Goal: Information Seeking & Learning: Understand process/instructions

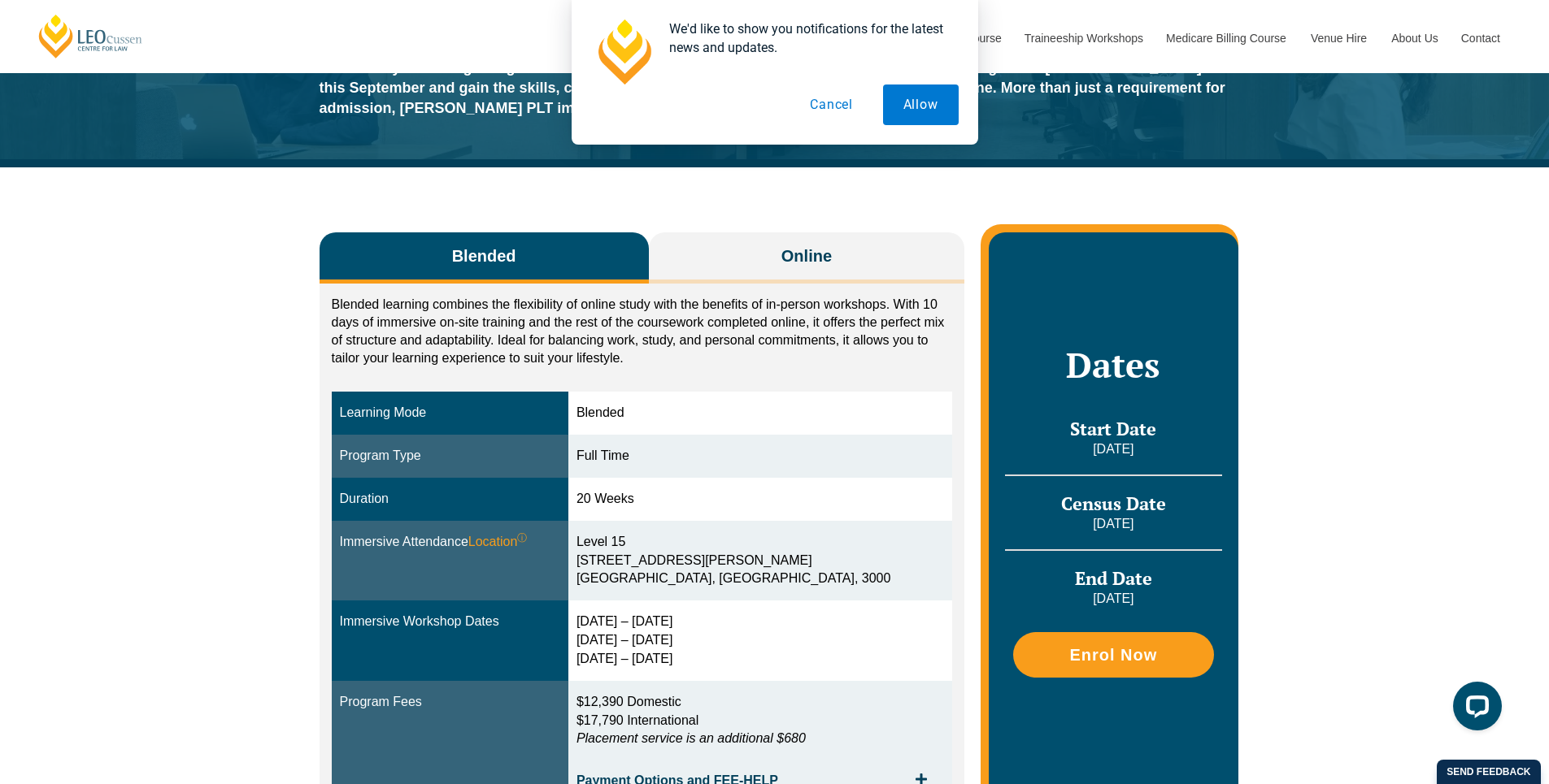
scroll to position [162, 0]
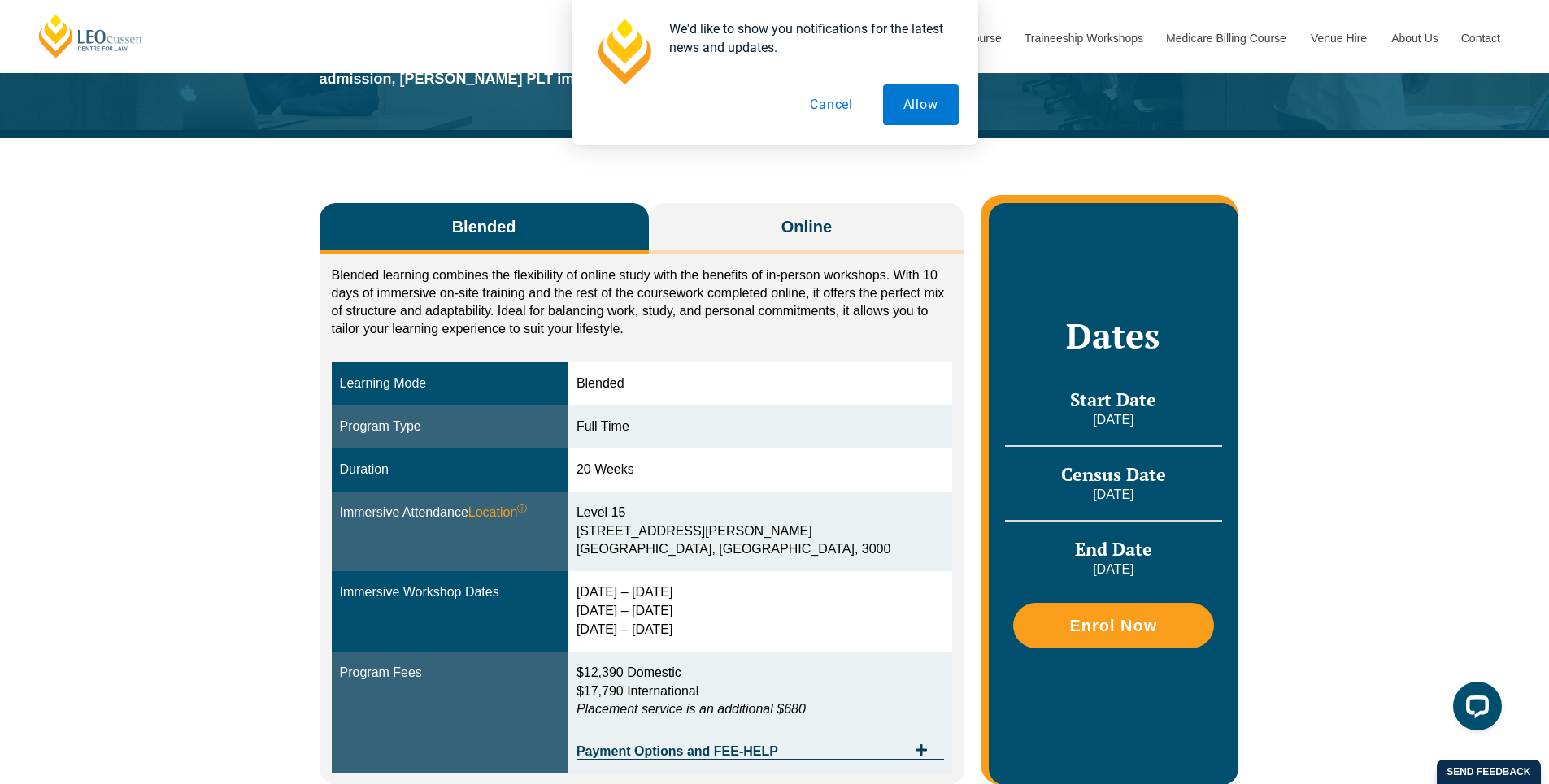
click at [540, 228] on button "Blended" at bounding box center [483, 228] width 329 height 51
click at [486, 230] on span "Blended" at bounding box center [483, 227] width 64 height 23
click at [910, 101] on button "Allow" at bounding box center [921, 105] width 76 height 41
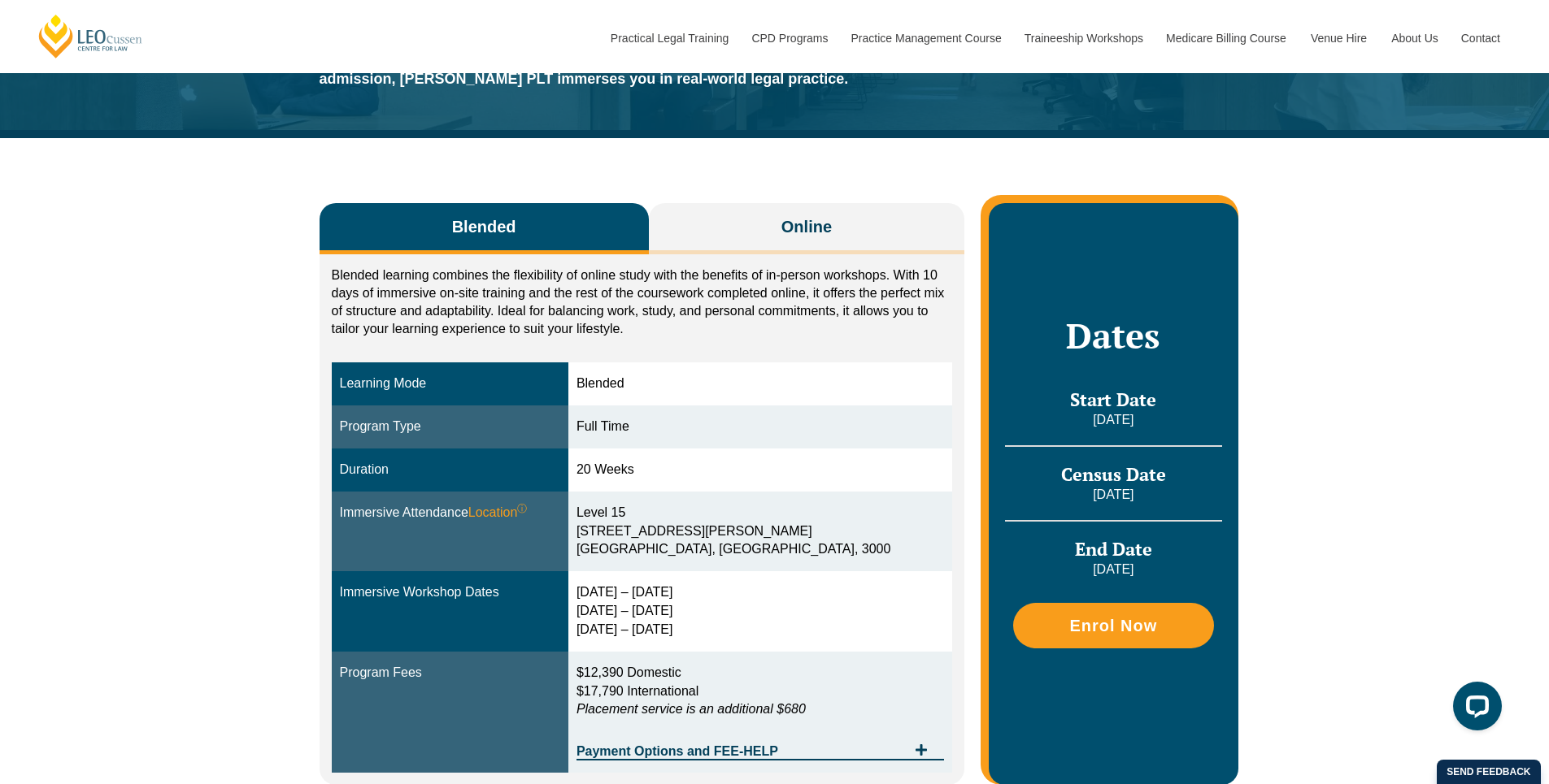
click at [577, 224] on button "Blended" at bounding box center [483, 228] width 329 height 51
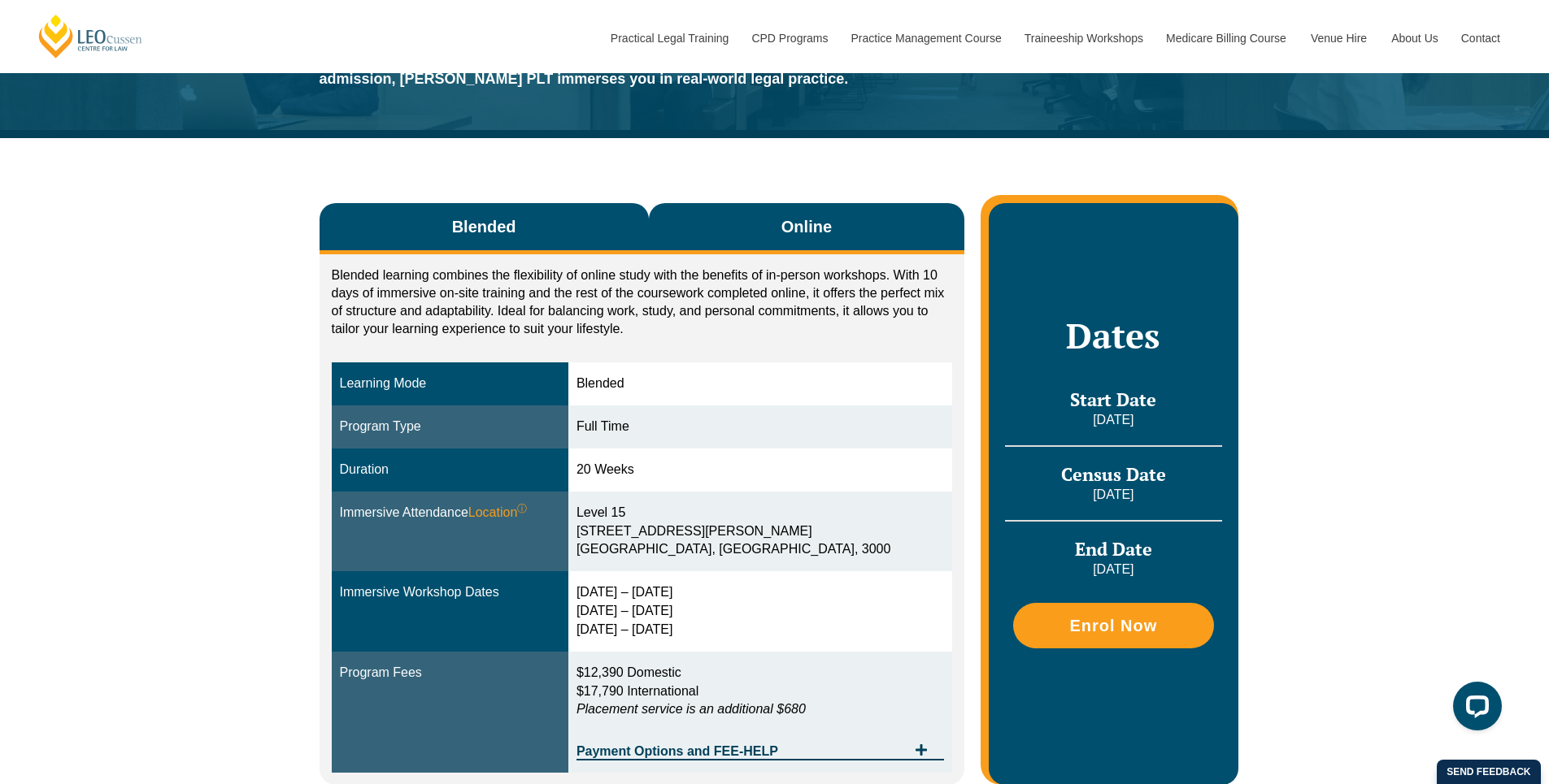
click at [734, 223] on button "Online" at bounding box center [807, 228] width 317 height 51
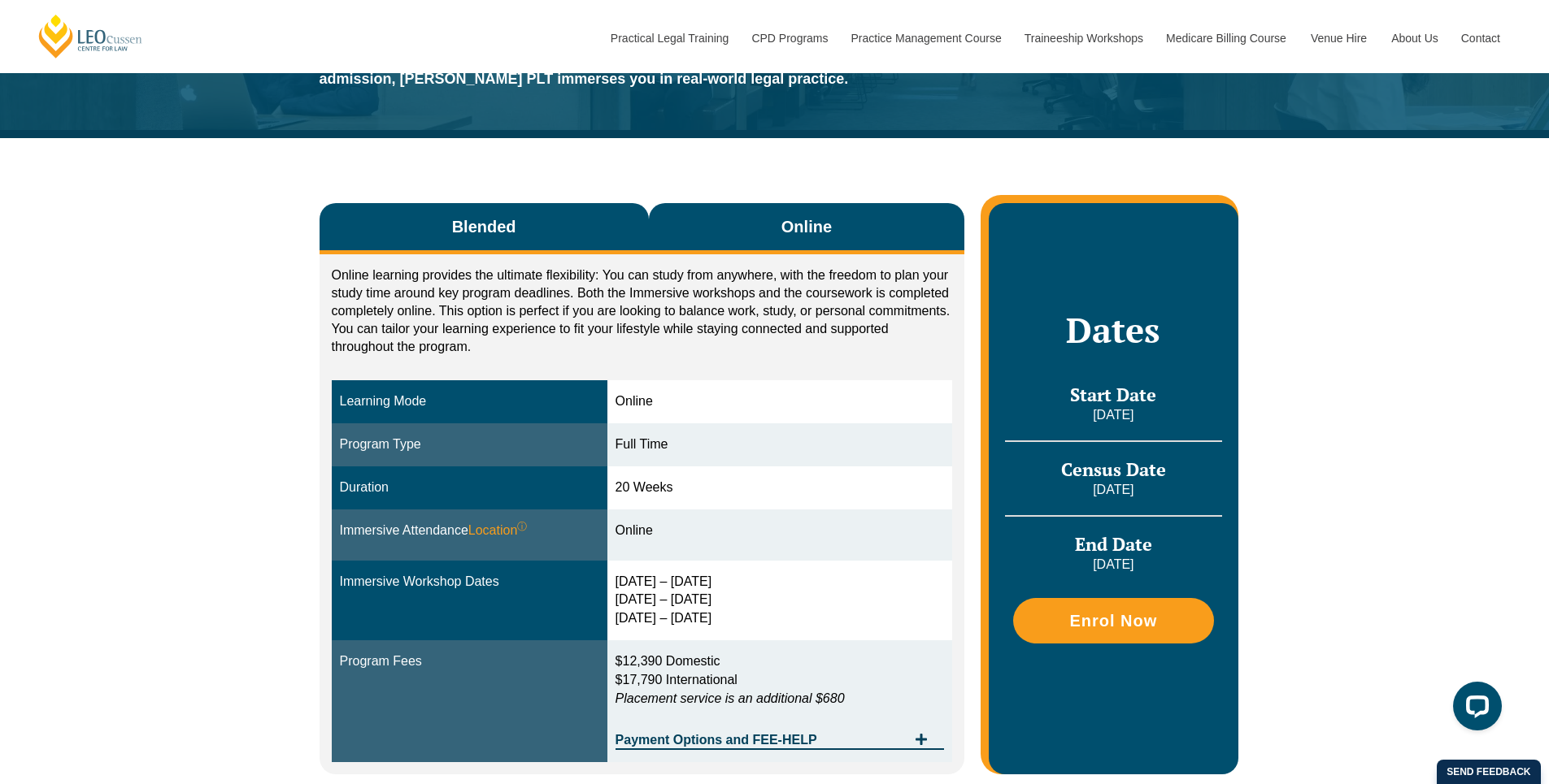
click at [596, 224] on button "Blended" at bounding box center [483, 228] width 329 height 51
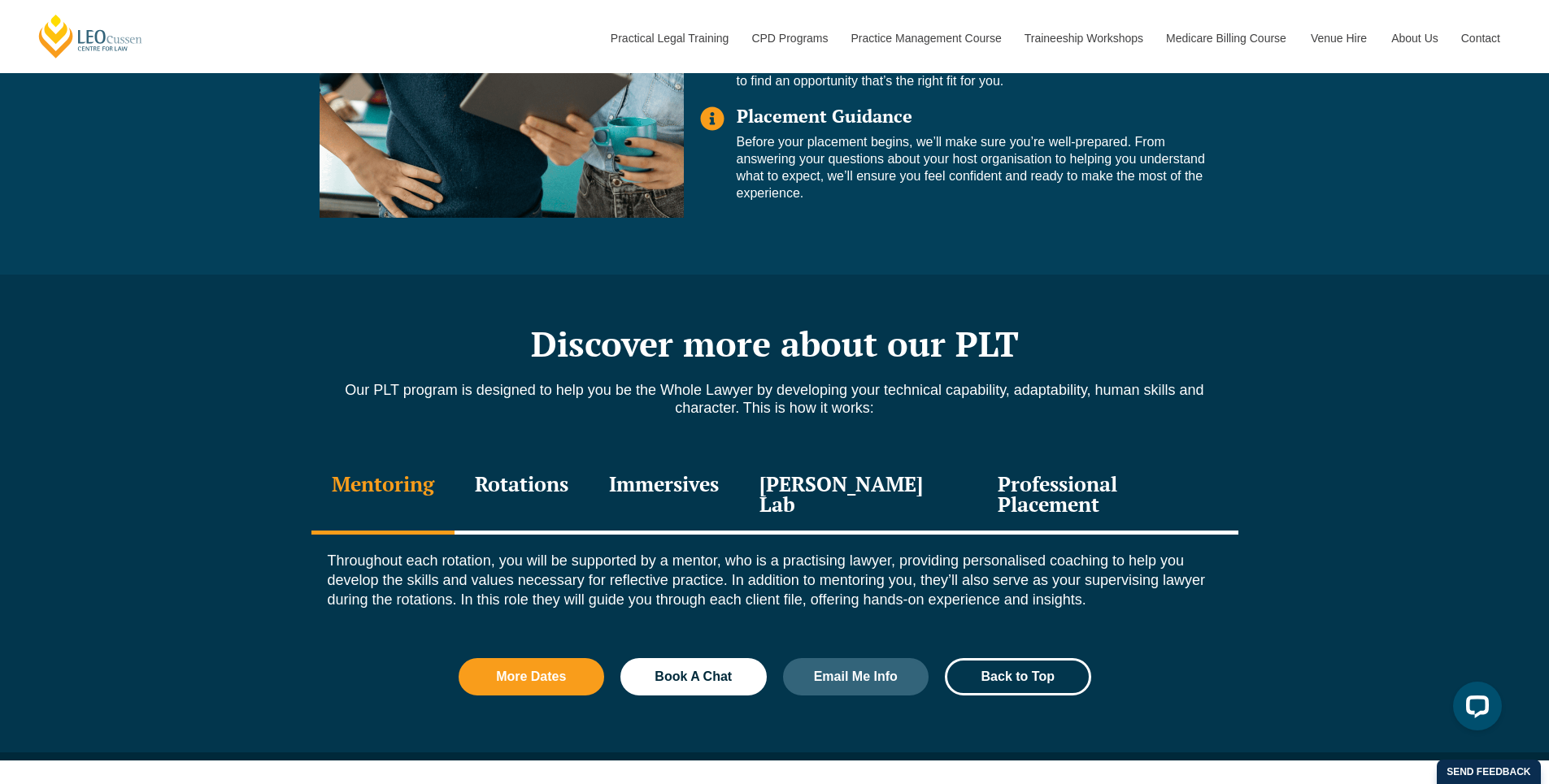
scroll to position [1544, 0]
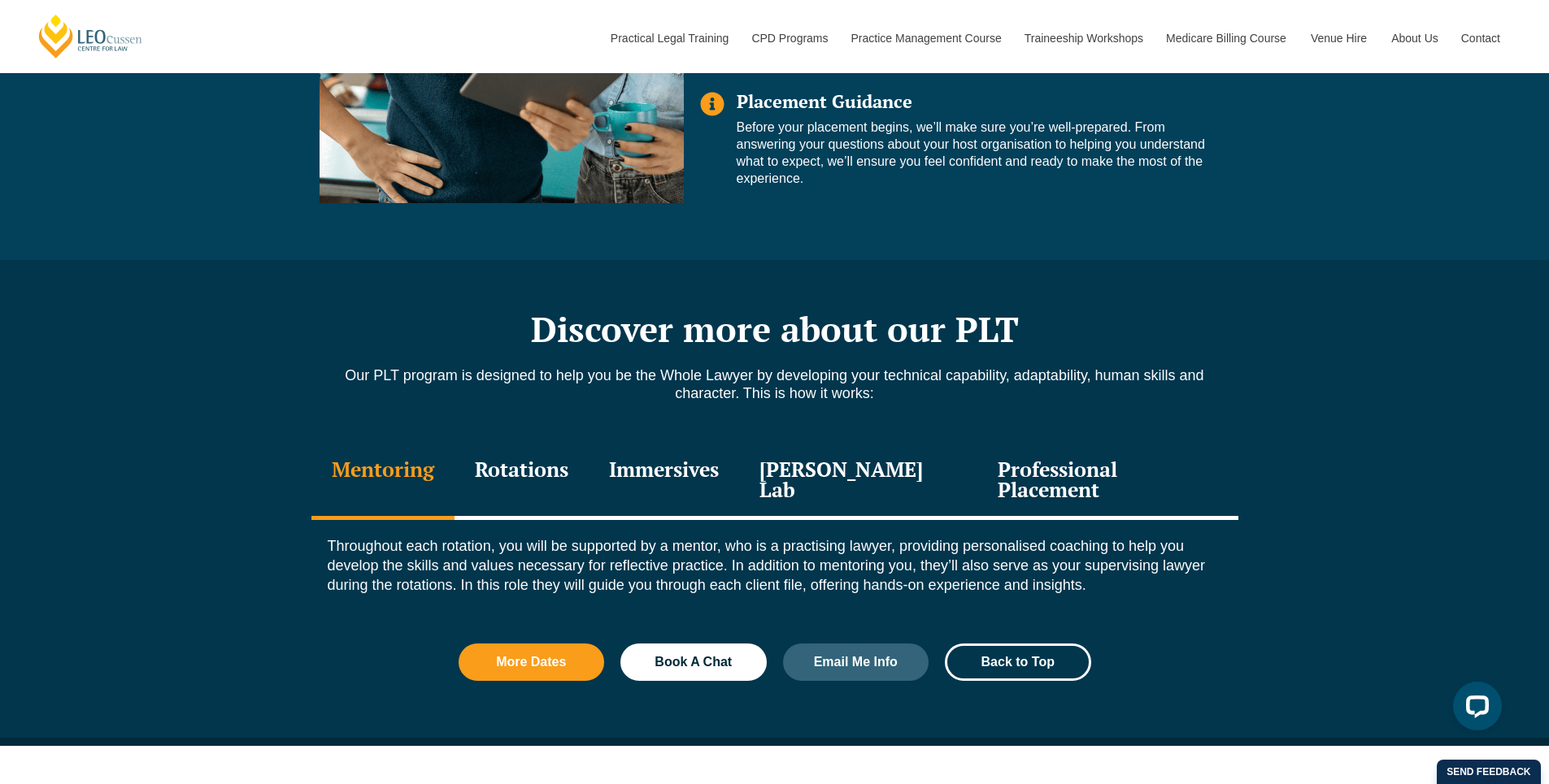
click at [999, 475] on div "Professional Placement" at bounding box center [1107, 482] width 260 height 78
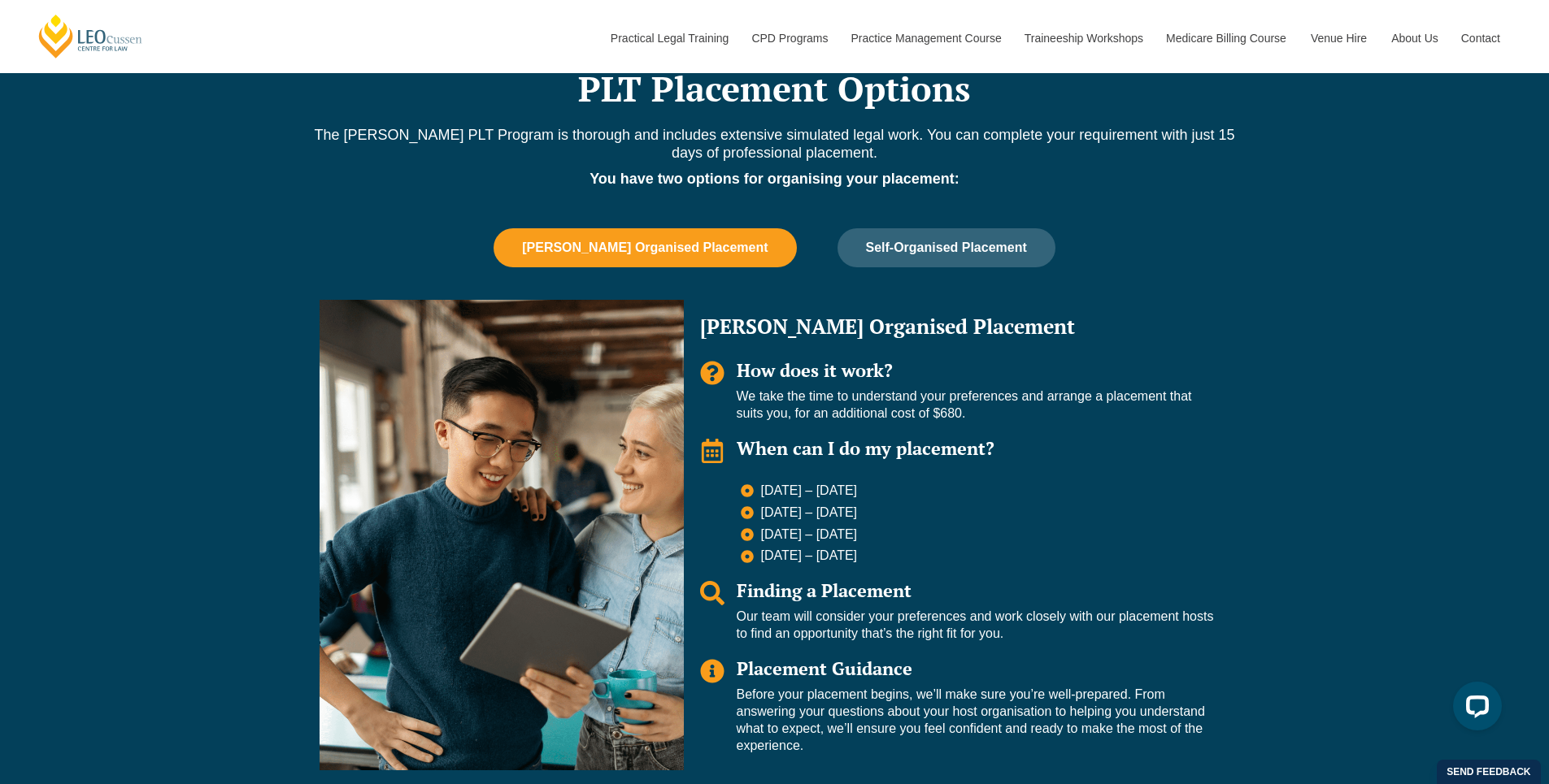
scroll to position [975, 0]
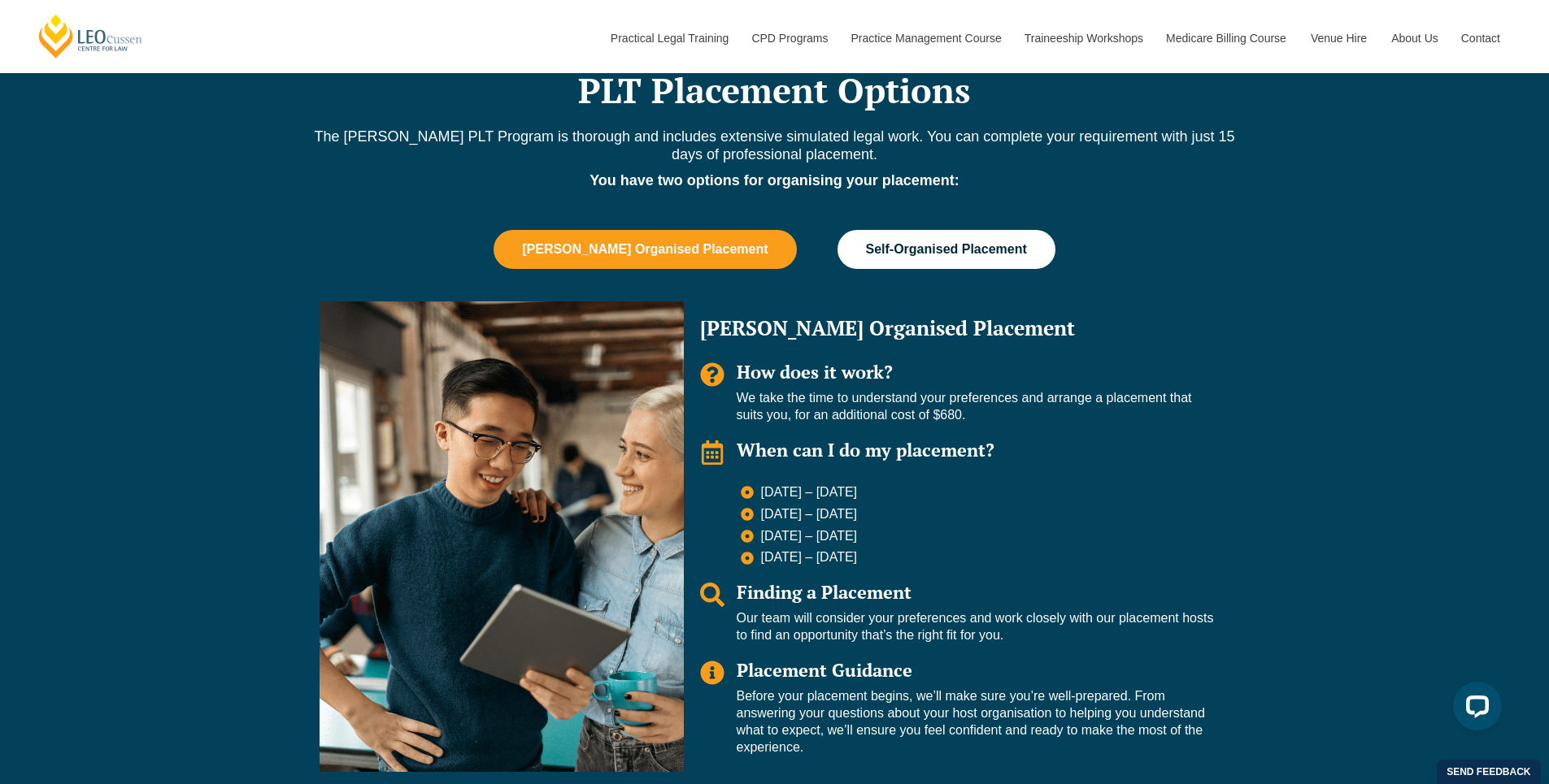
click at [924, 252] on span "Self-Organised Placement" at bounding box center [947, 250] width 161 height 15
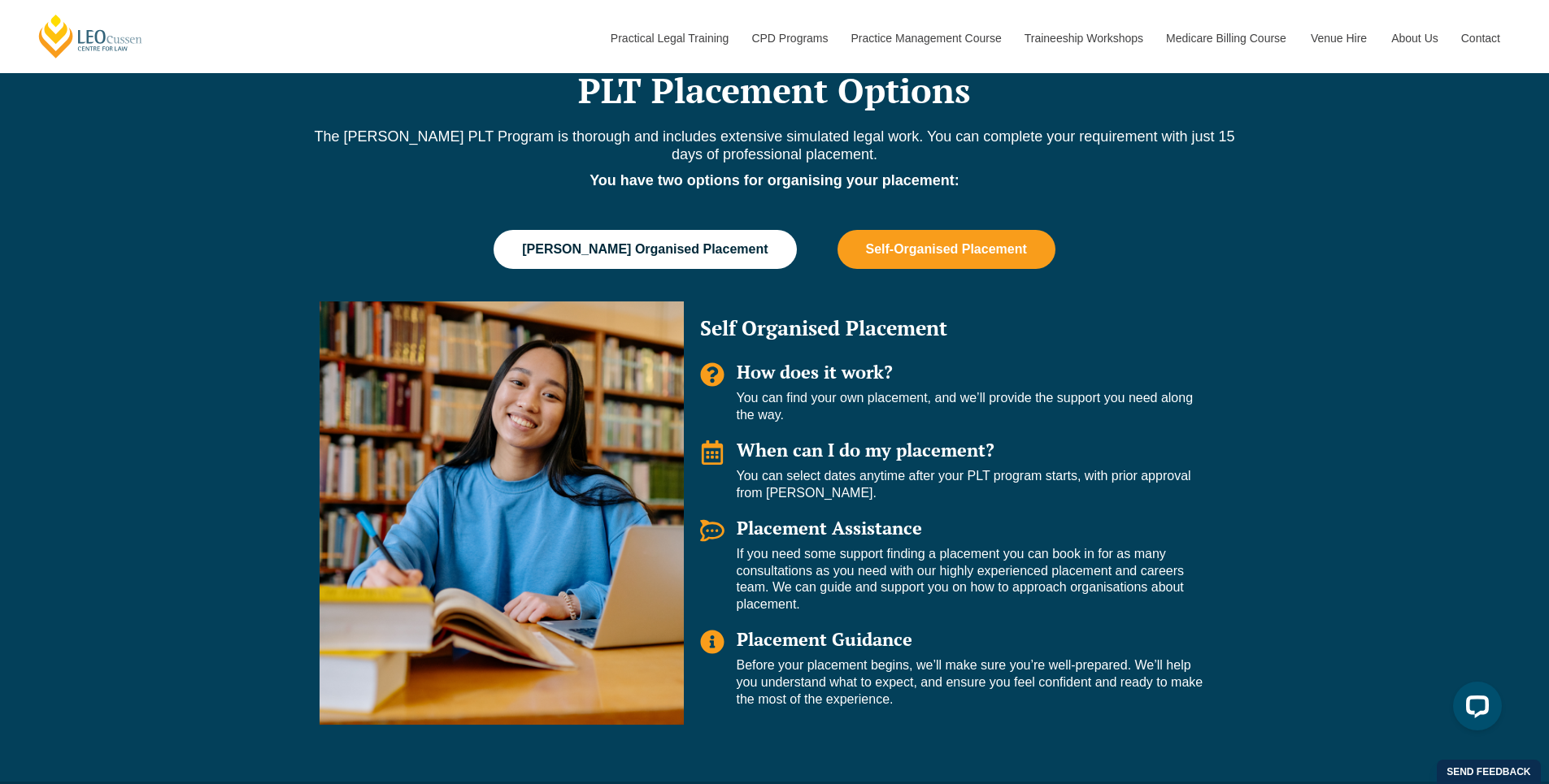
click at [677, 255] on span "Leo Cussen Organised Placement" at bounding box center [645, 250] width 245 height 15
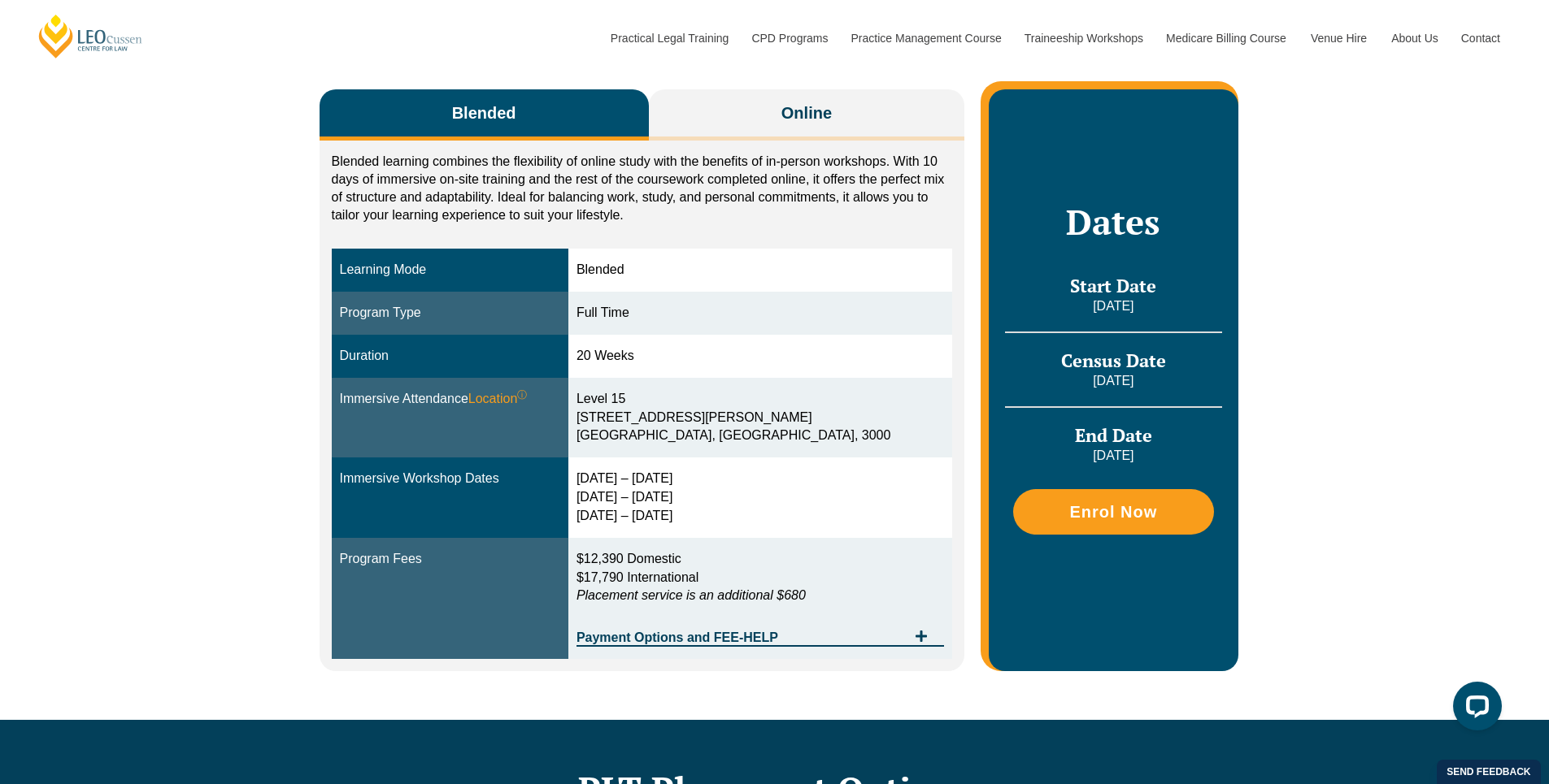
scroll to position [244, 0]
